Goal: Task Accomplishment & Management: Use online tool/utility

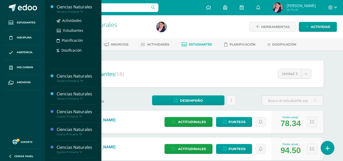
click at [79, 12] on div "Tercero Primaria "A"" at bounding box center [76, 12] width 39 height 4
click at [74, 20] on span "Actividades" at bounding box center [72, 20] width 20 height 5
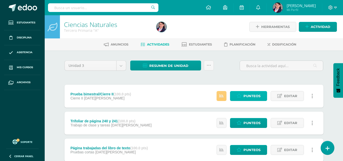
click at [239, 96] on icon at bounding box center [239, 96] width 5 height 4
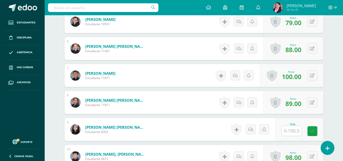
scroll to position [274, 0]
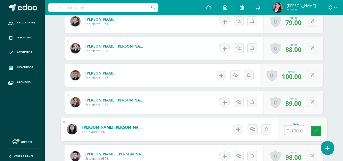
click at [295, 129] on input "text" at bounding box center [295, 131] width 20 height 10
type input "68"
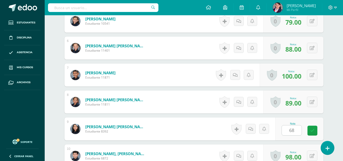
click at [332, 102] on div "¿Estás seguro que quieres eliminar esta actividad? Esto borrará la actividad y …" at bounding box center [193, 108] width 279 height 665
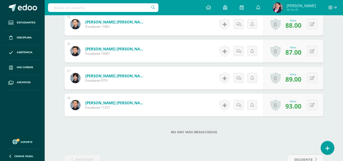
scroll to position [554, 0]
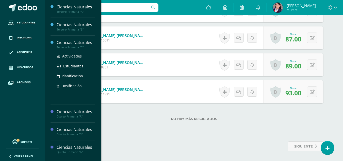
click at [69, 46] on div "Tercero Primaria "C"" at bounding box center [76, 47] width 39 height 4
click at [69, 56] on span "Actividades" at bounding box center [72, 56] width 20 height 5
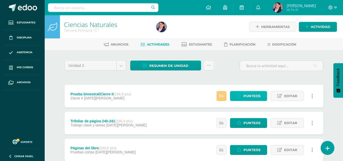
click at [252, 97] on span "Punteos" at bounding box center [252, 95] width 17 height 9
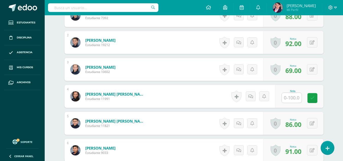
scroll to position [173, 0]
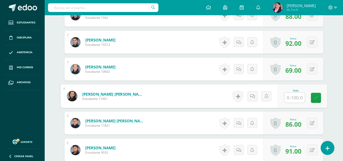
click at [294, 98] on input "text" at bounding box center [295, 97] width 20 height 10
type input "76"
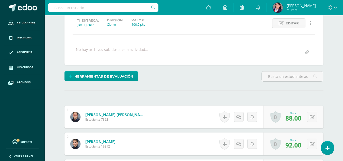
scroll to position [21, 0]
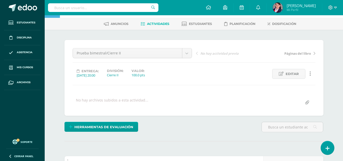
click at [151, 24] on span "Actividades" at bounding box center [158, 24] width 22 height 4
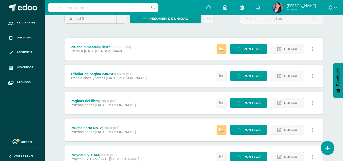
scroll to position [51, 0]
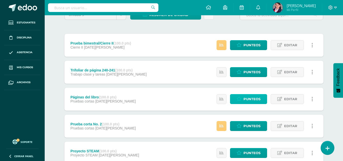
click at [246, 99] on span "Punteos" at bounding box center [252, 98] width 17 height 9
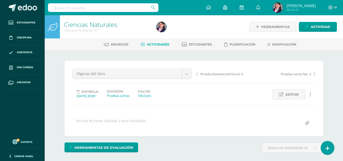
click at [159, 46] on span "Actividades" at bounding box center [158, 44] width 22 height 4
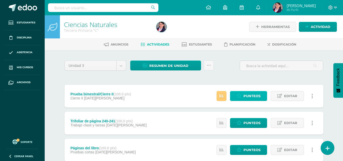
click at [249, 97] on span "Punteos" at bounding box center [252, 95] width 17 height 9
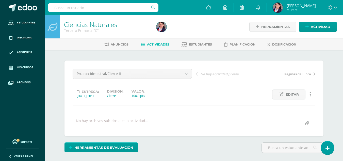
click at [148, 43] on span "Actividades" at bounding box center [158, 44] width 22 height 4
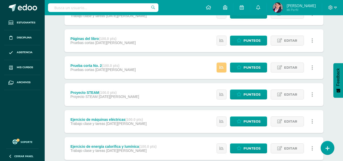
scroll to position [102, 0]
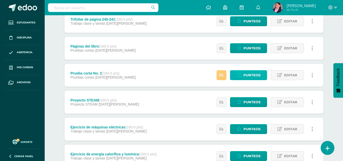
click at [242, 76] on link "Punteos" at bounding box center [248, 75] width 37 height 10
